Goal: Information Seeking & Learning: Check status

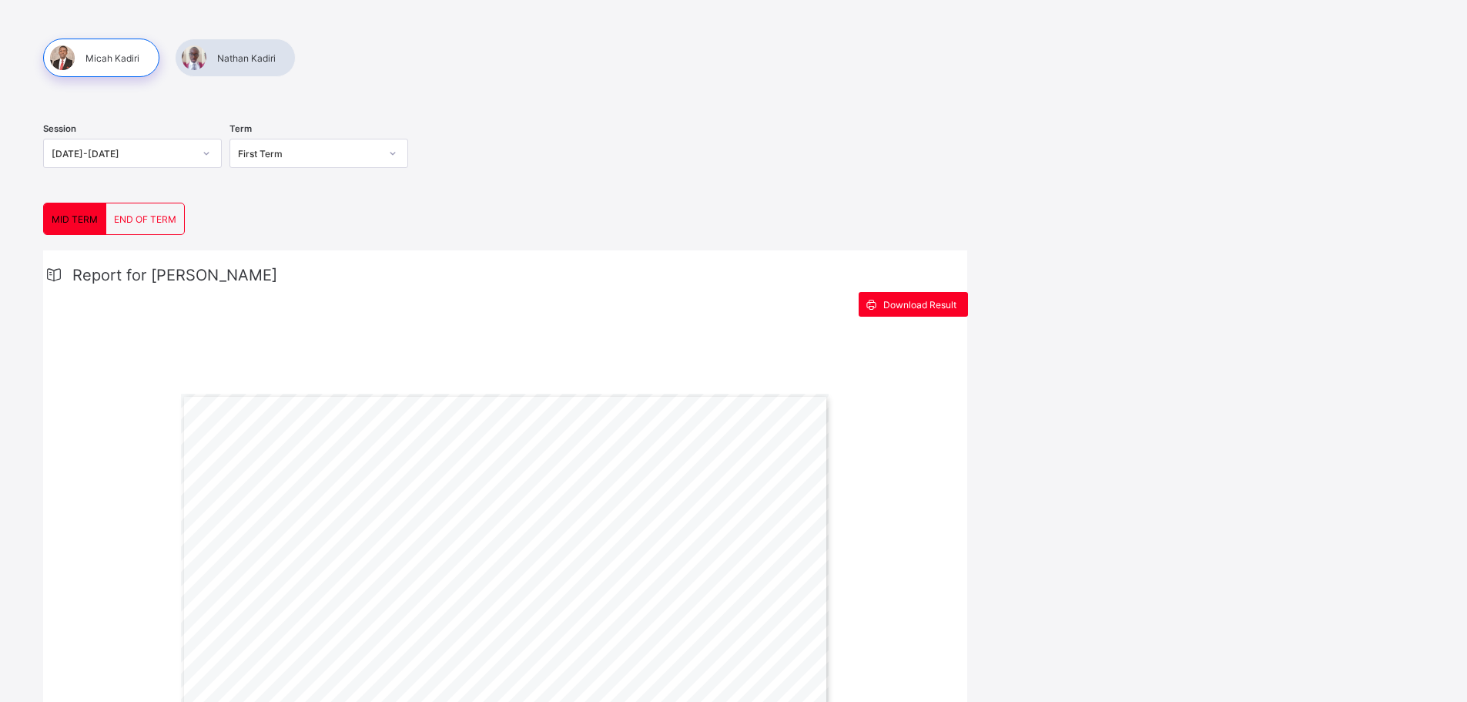
scroll to position [120, 0]
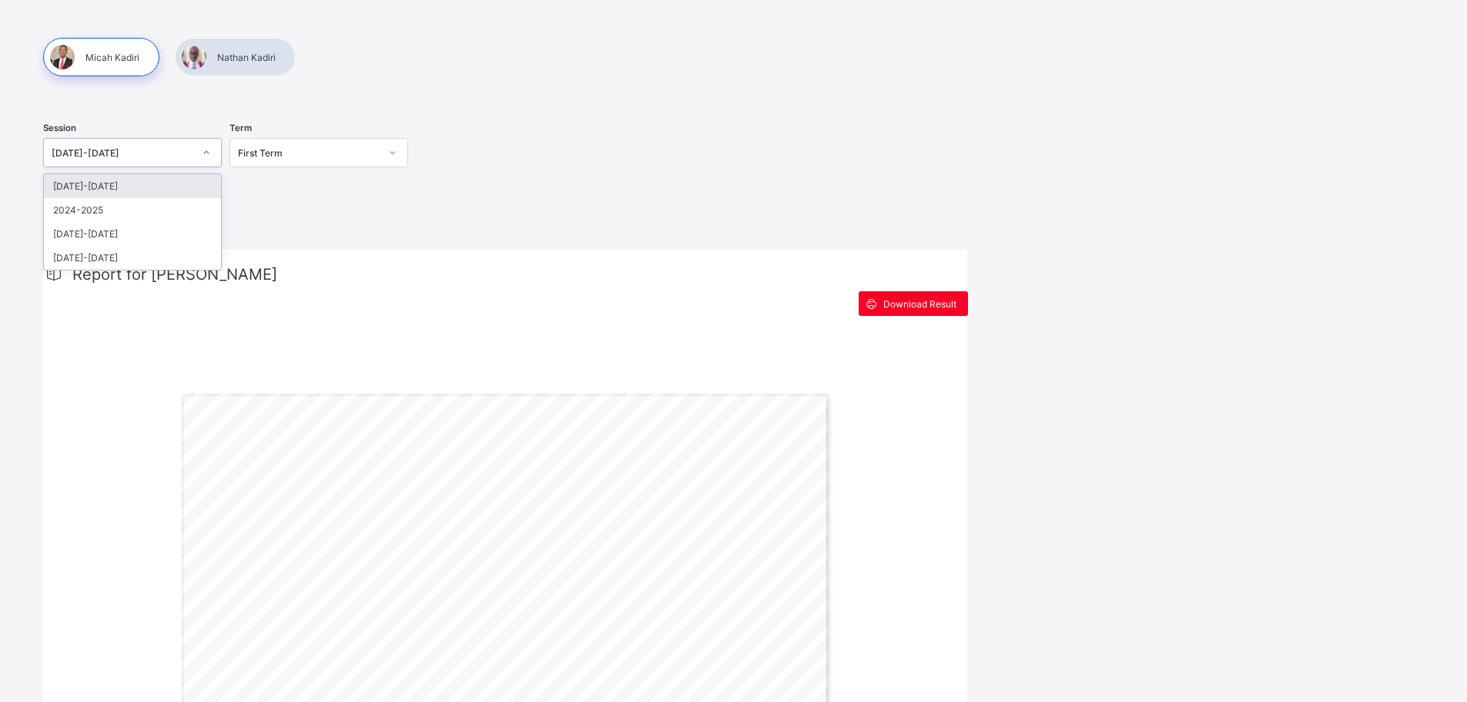
click at [177, 157] on div "[DATE]-[DATE]" at bounding box center [123, 153] width 142 height 12
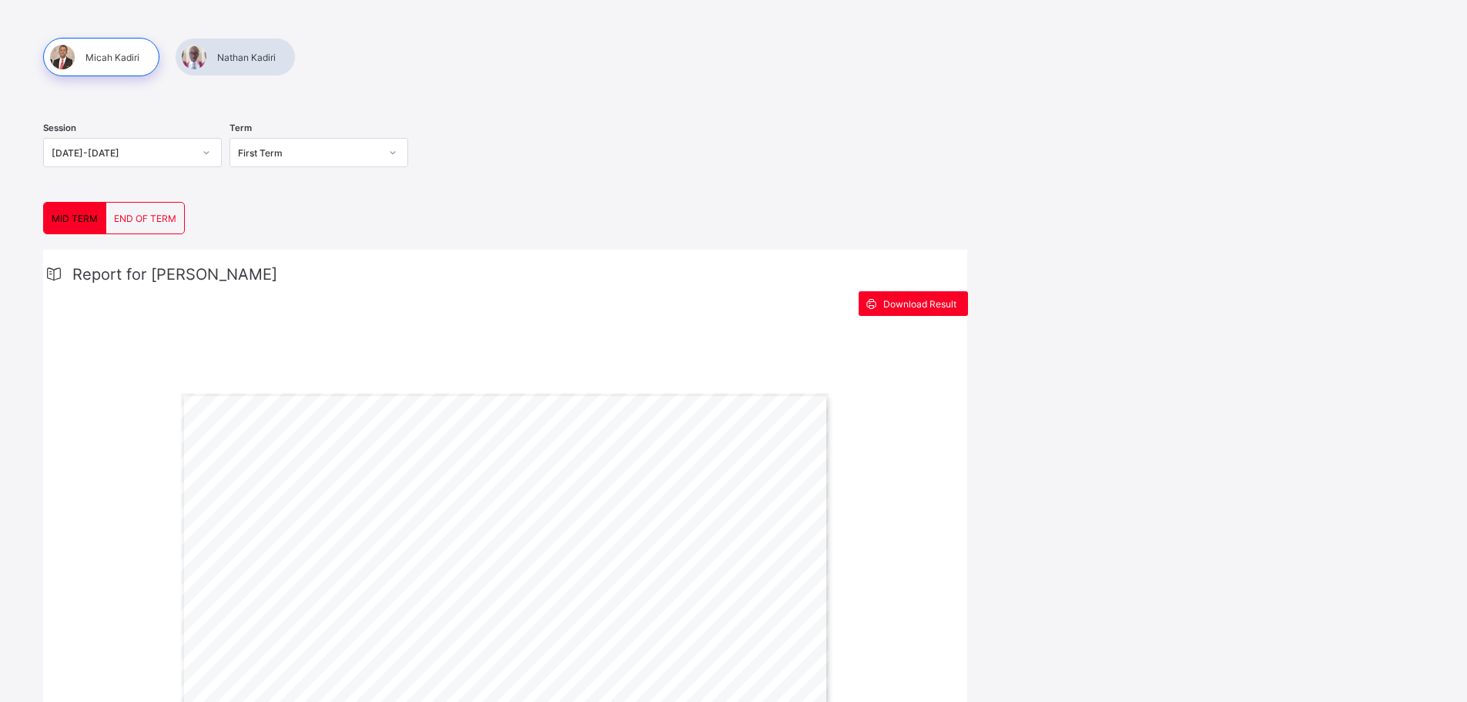
click at [509, 268] on div "Report for [PERSON_NAME]" at bounding box center [505, 274] width 924 height 18
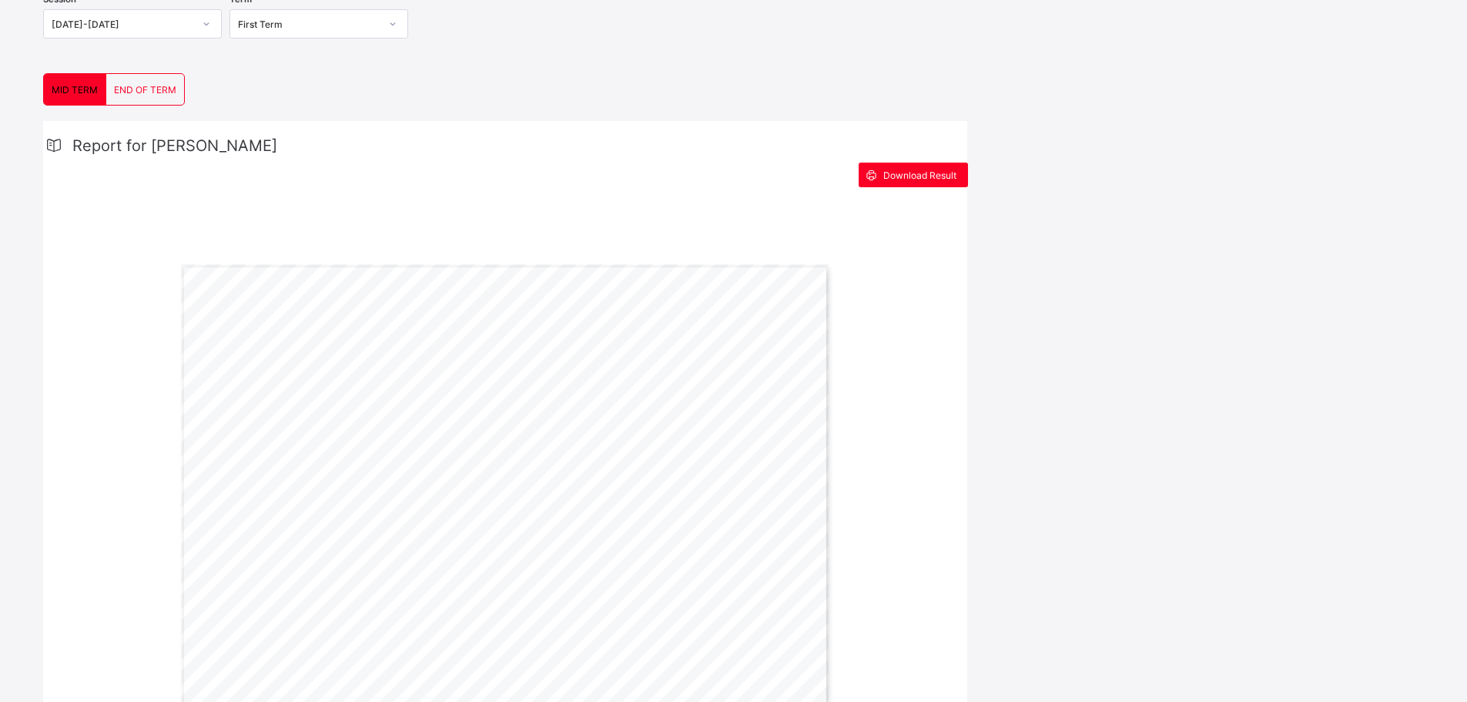
click at [169, 92] on span "END OF TERM" at bounding box center [145, 90] width 62 height 12
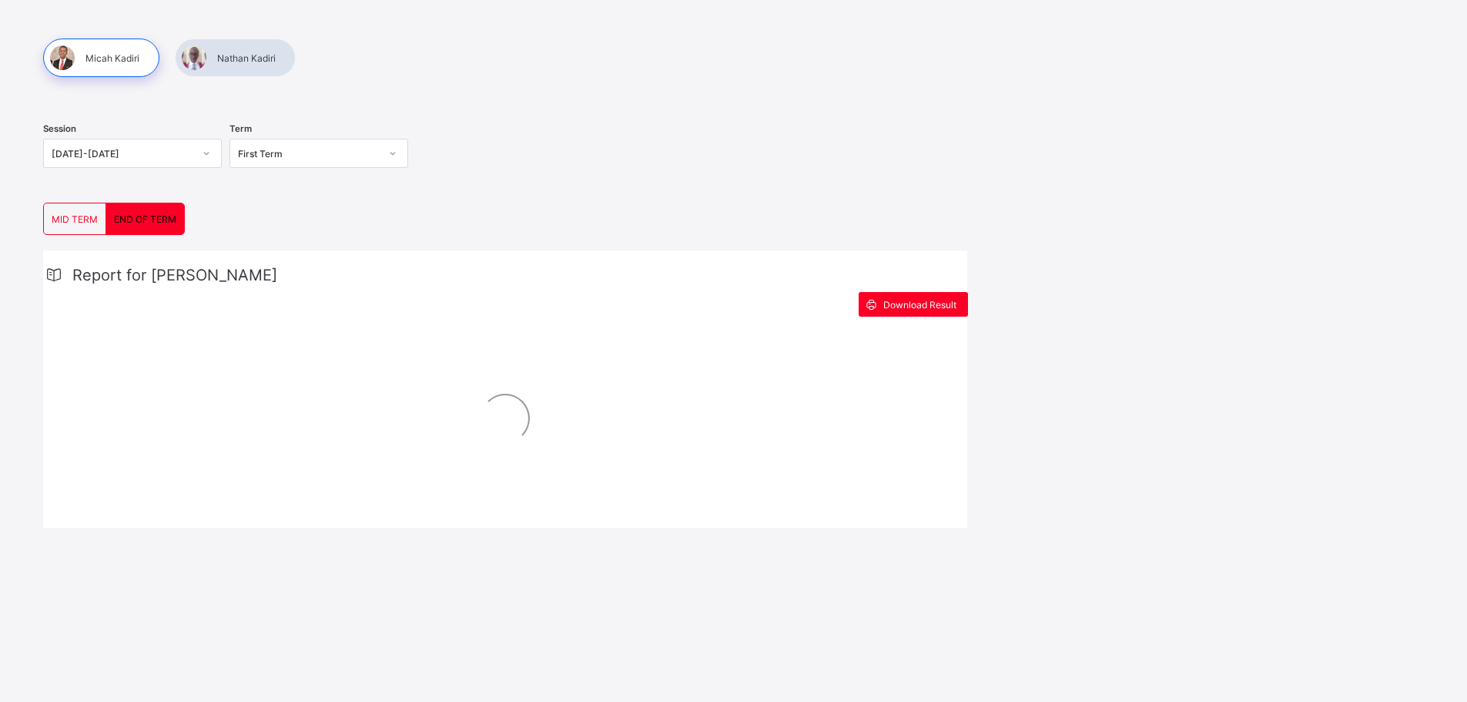
scroll to position [249, 0]
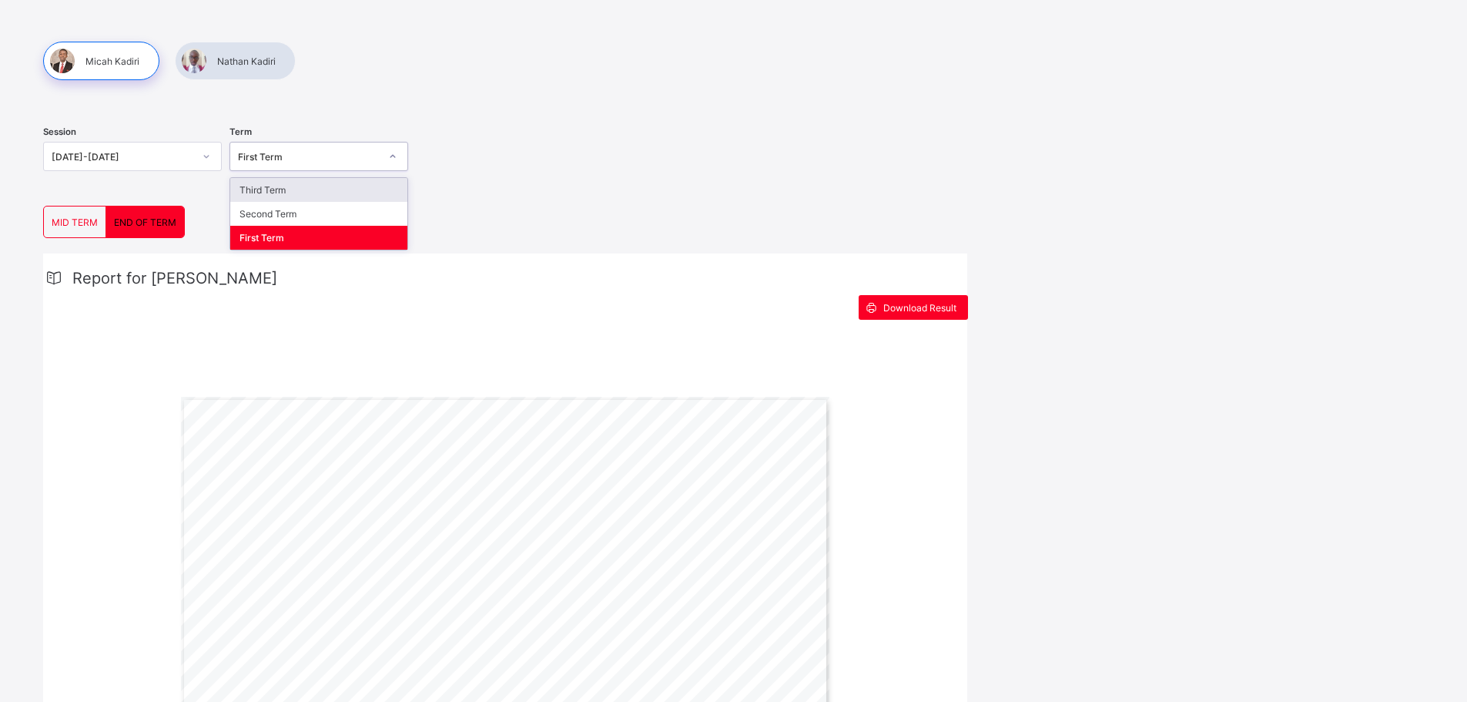
click at [309, 157] on div "First Term" at bounding box center [309, 157] width 142 height 12
click at [292, 212] on div "Second Term" at bounding box center [318, 215] width 177 height 24
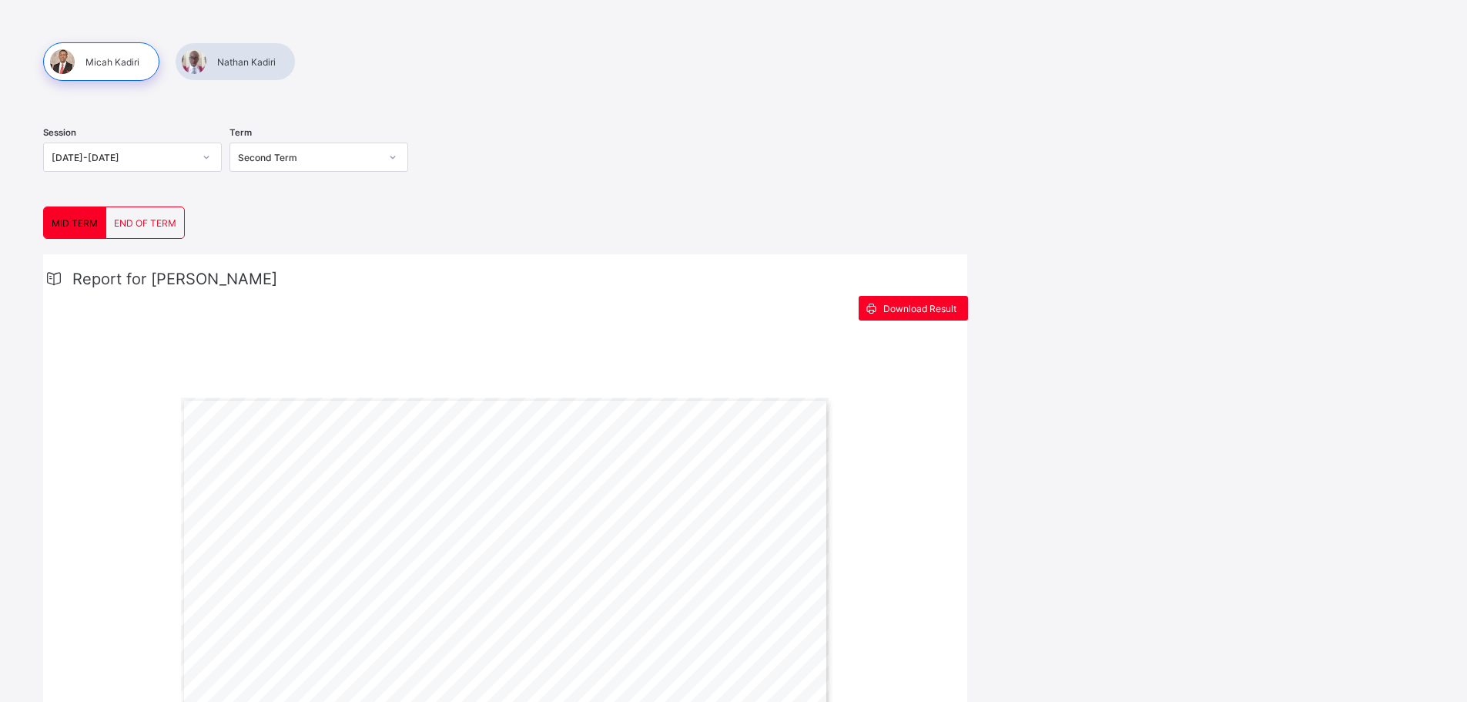
click at [149, 219] on span "END OF TERM" at bounding box center [145, 223] width 62 height 12
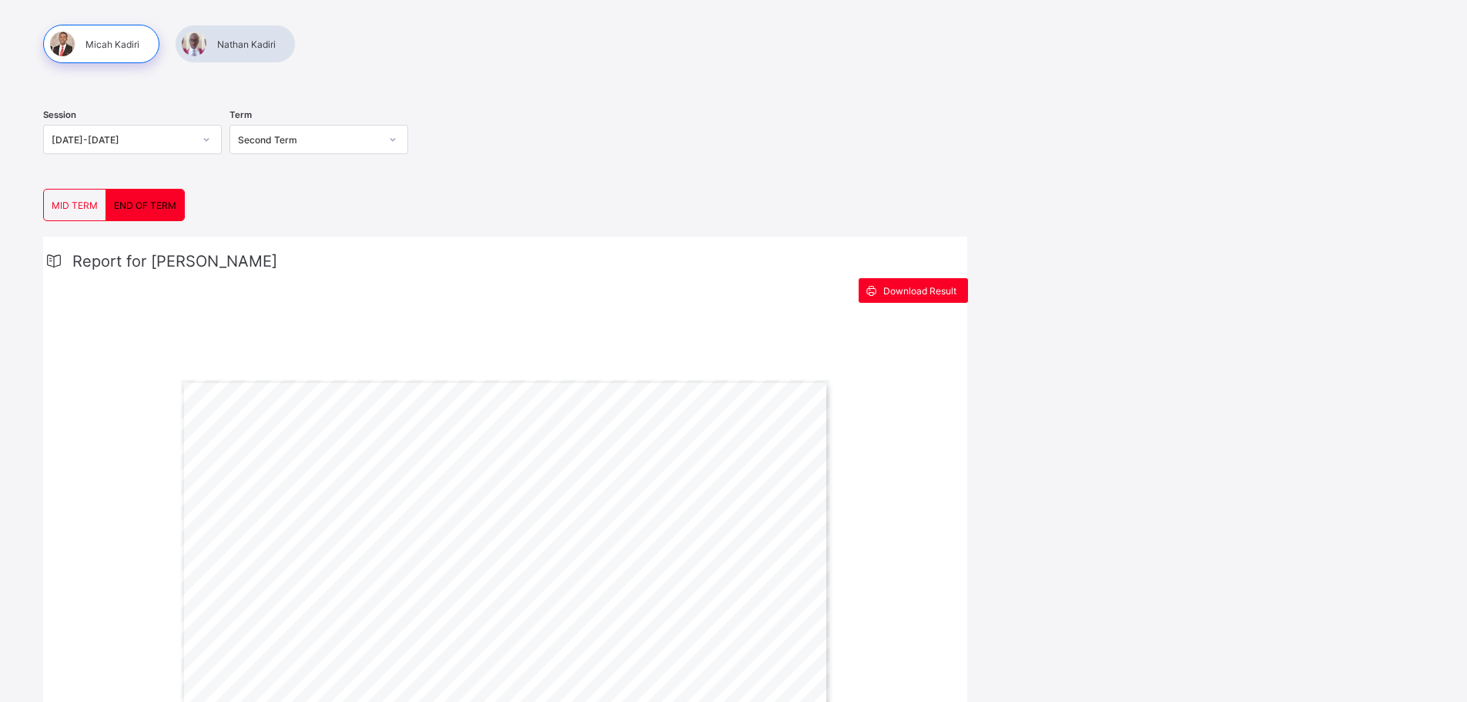
scroll to position [0, 0]
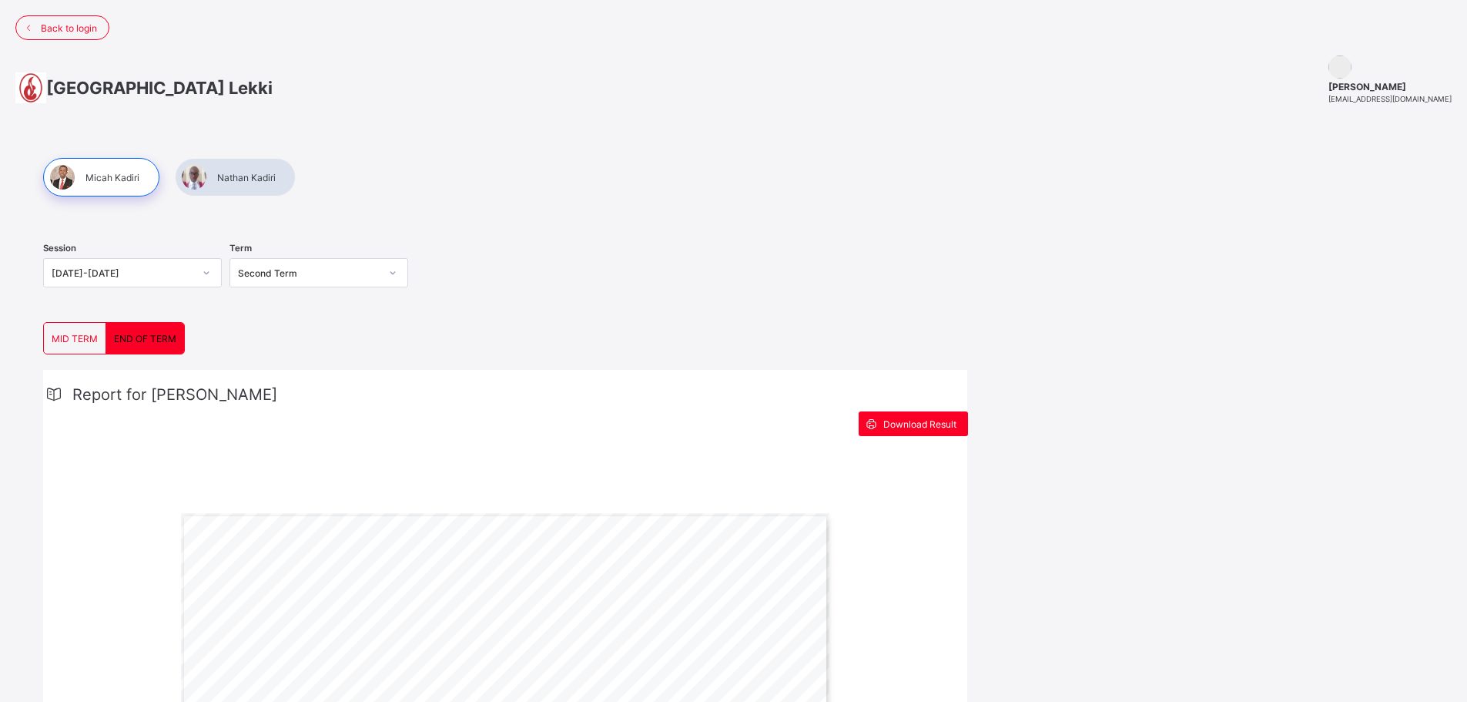
click at [326, 278] on div "Second Term" at bounding box center [309, 273] width 142 height 12
click at [294, 309] on div "Third Term" at bounding box center [318, 306] width 177 height 24
click at [178, 278] on div "[DATE]-[DATE]" at bounding box center [123, 273] width 142 height 12
click at [101, 334] on div "2024-2025" at bounding box center [132, 330] width 177 height 24
click at [303, 279] on div "Third Term" at bounding box center [304, 273] width 148 height 22
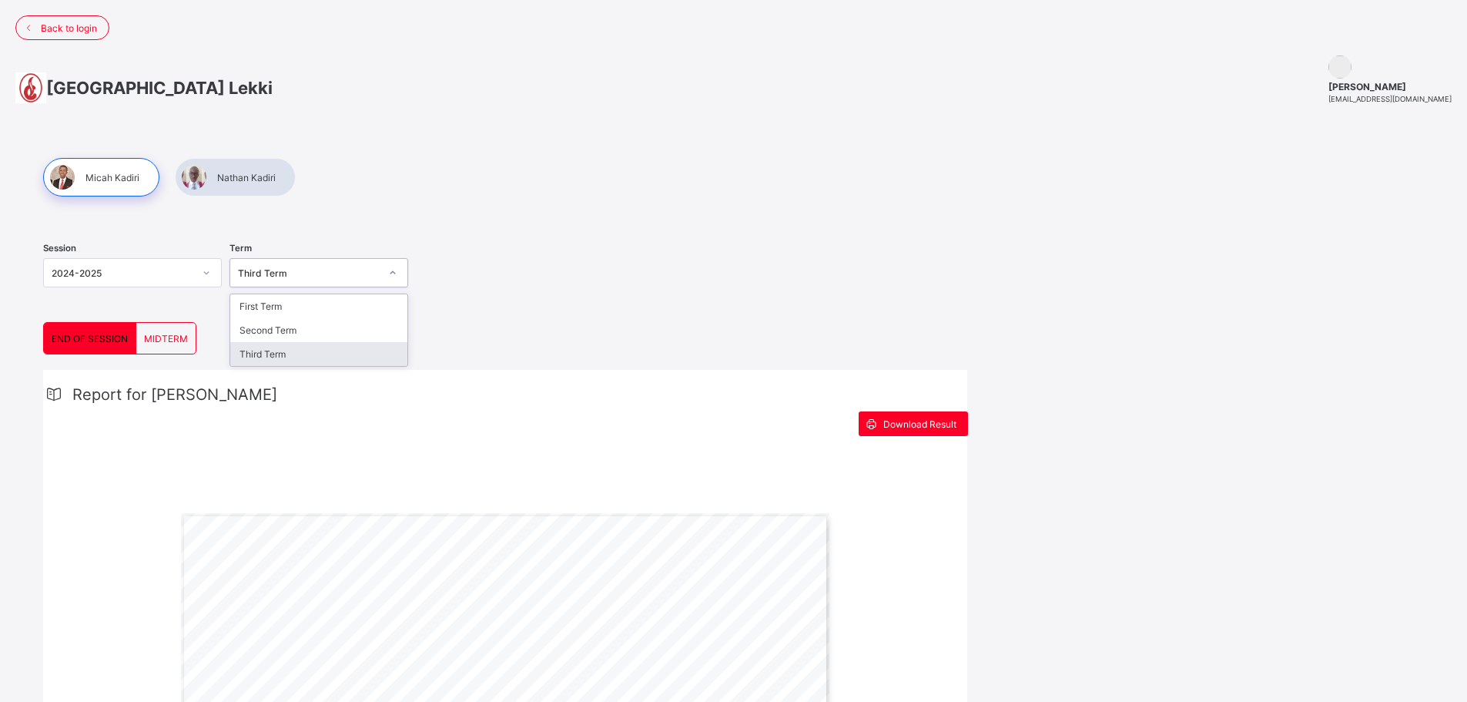
click at [262, 357] on div "Third Term" at bounding box center [318, 354] width 177 height 24
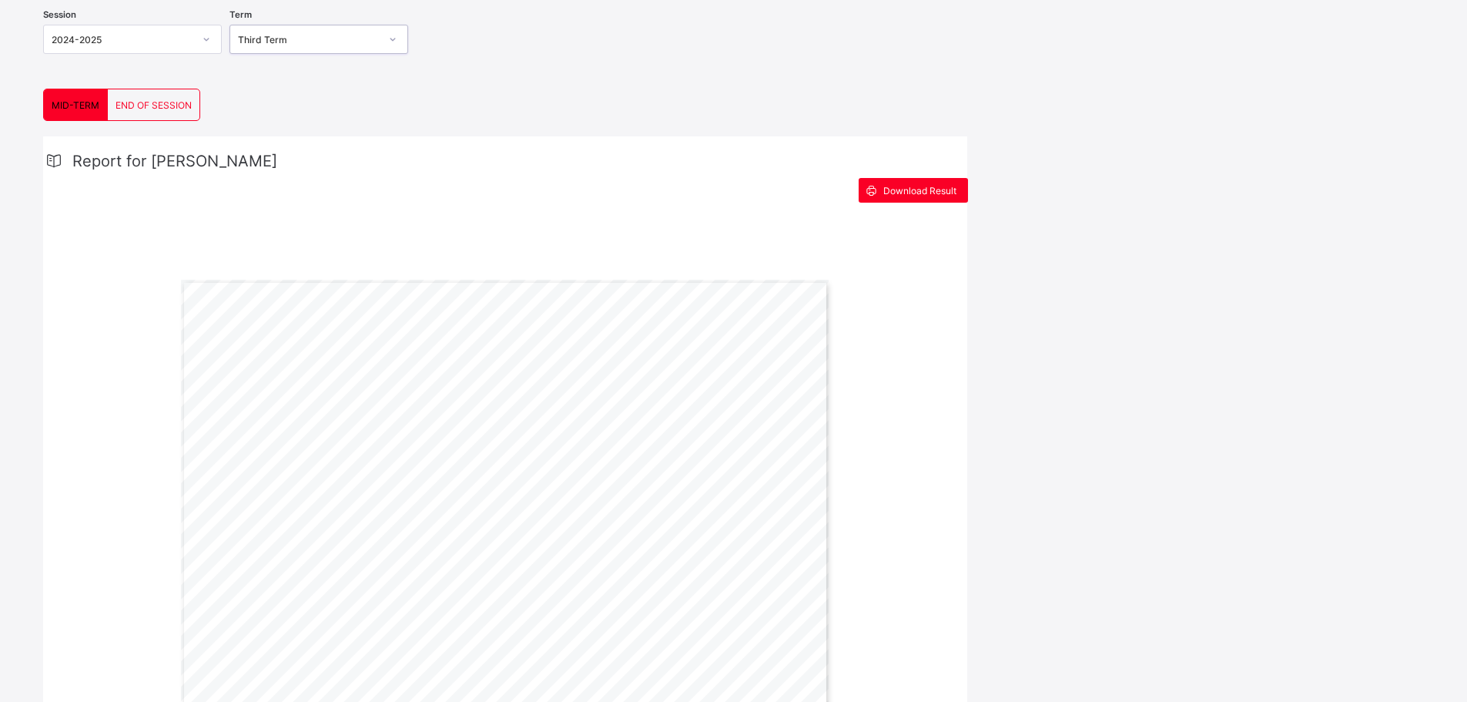
scroll to position [233, 0]
